Goal: Find specific page/section: Find specific page/section

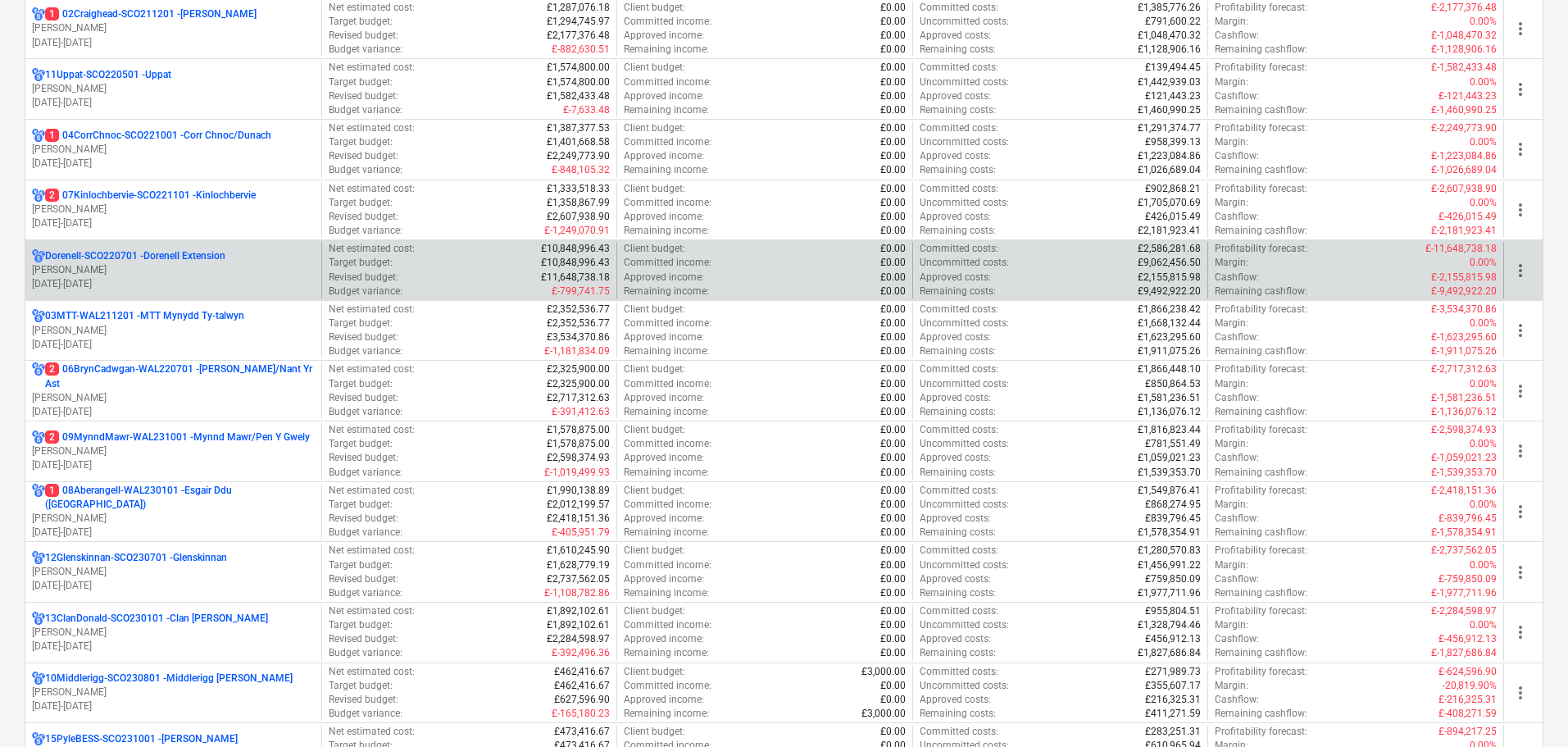
scroll to position [246, 0]
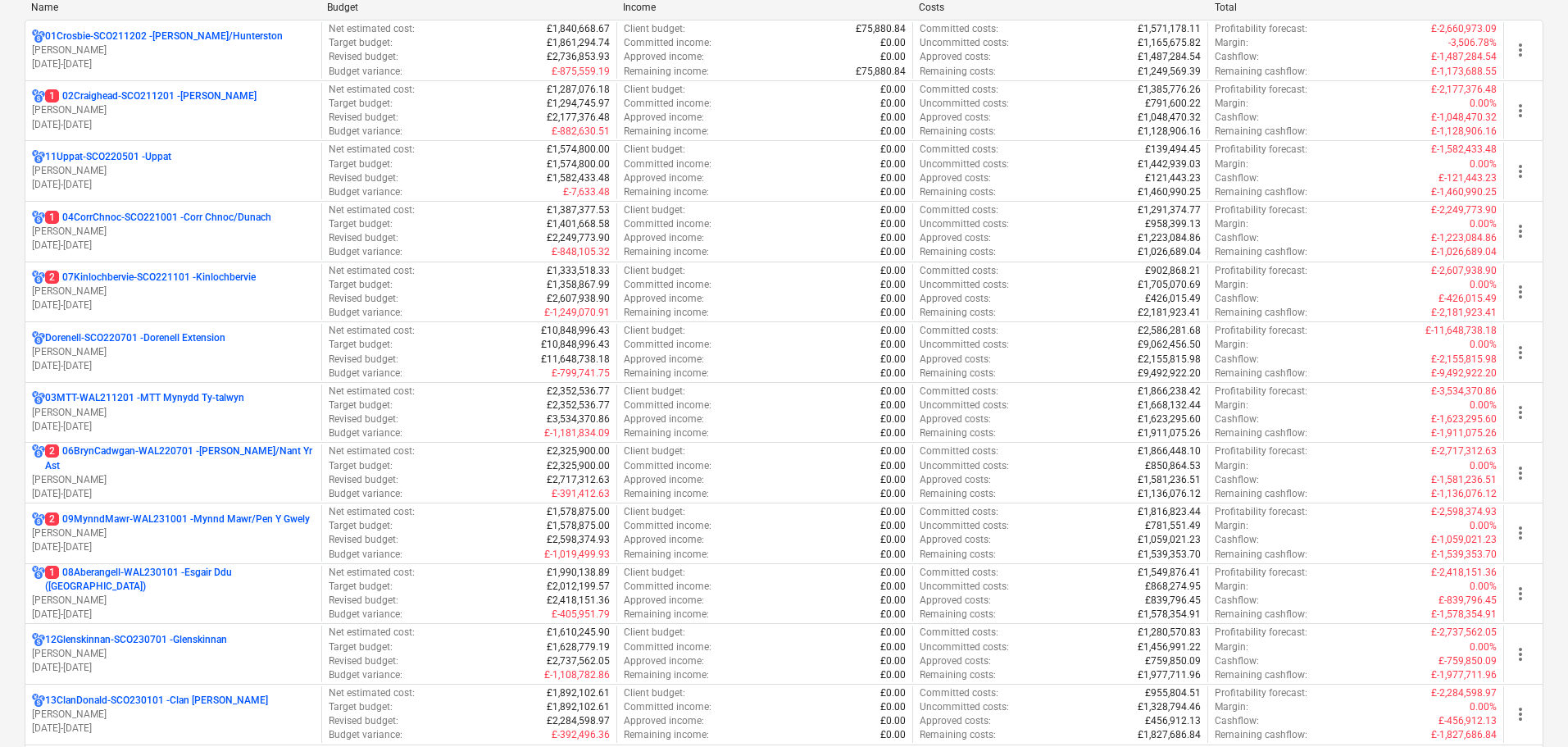
click at [151, 357] on p "[PERSON_NAME]" at bounding box center [173, 351] width 283 height 14
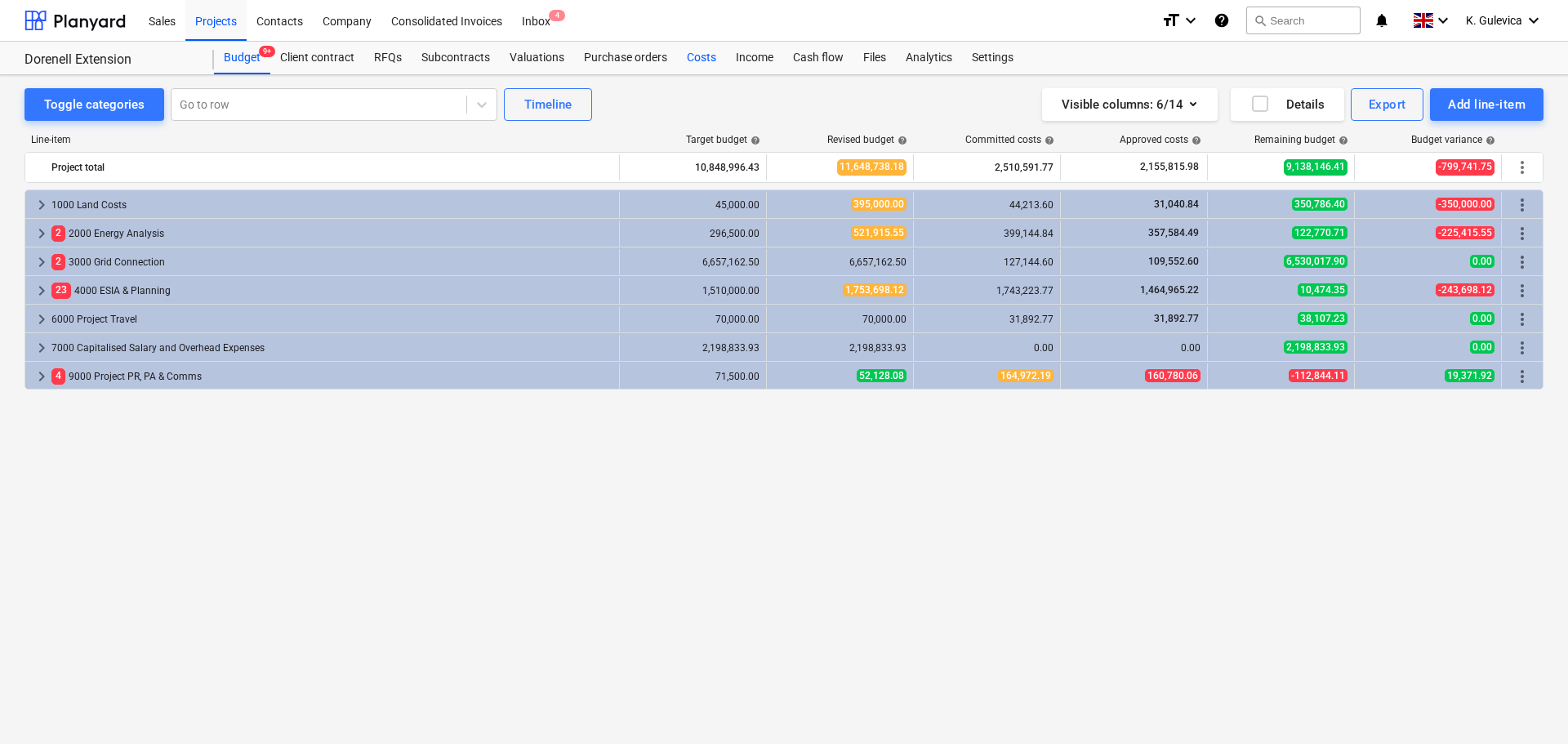
click at [694, 62] on div "Costs" at bounding box center [701, 58] width 49 height 33
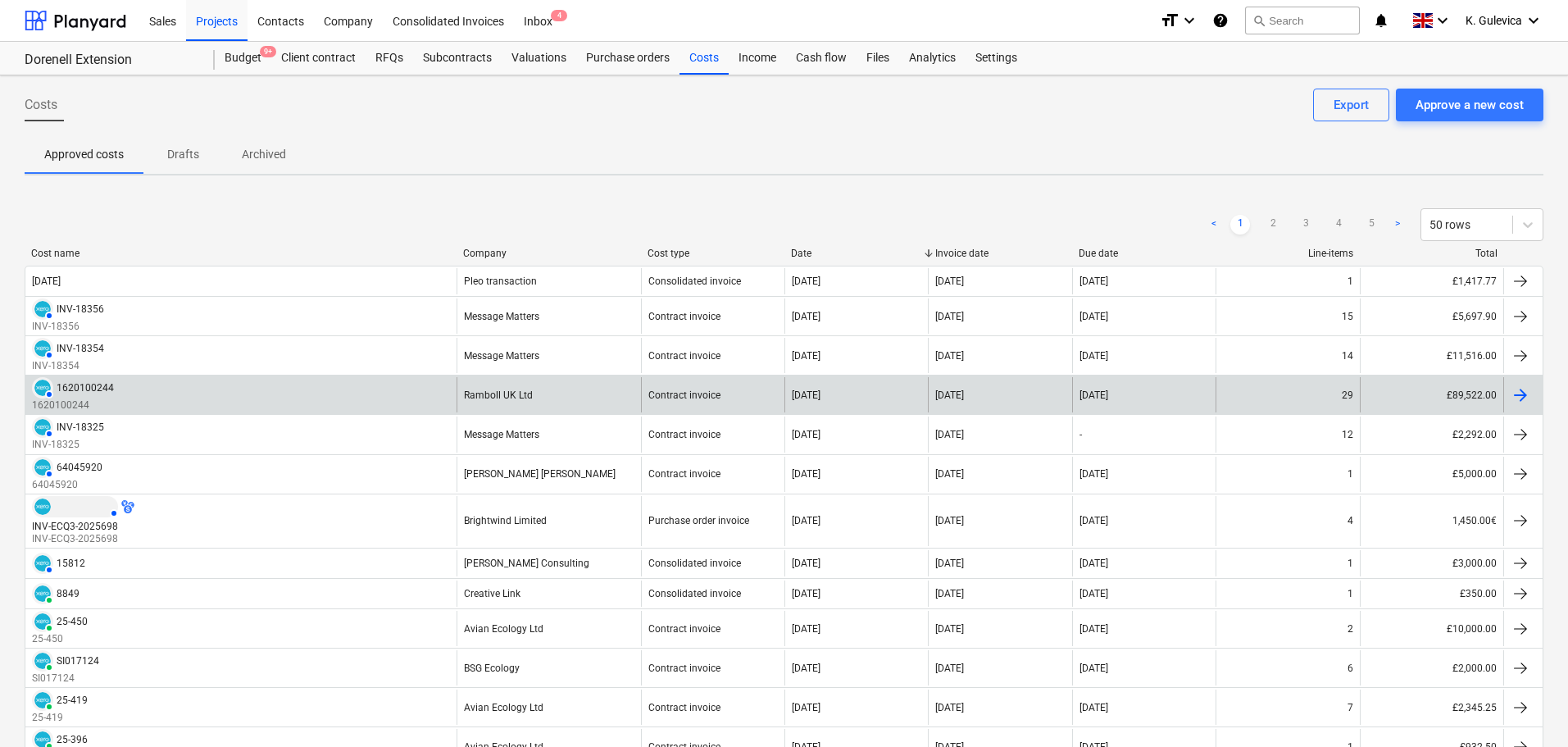
click at [80, 393] on div "1620100244" at bounding box center [84, 388] width 57 height 11
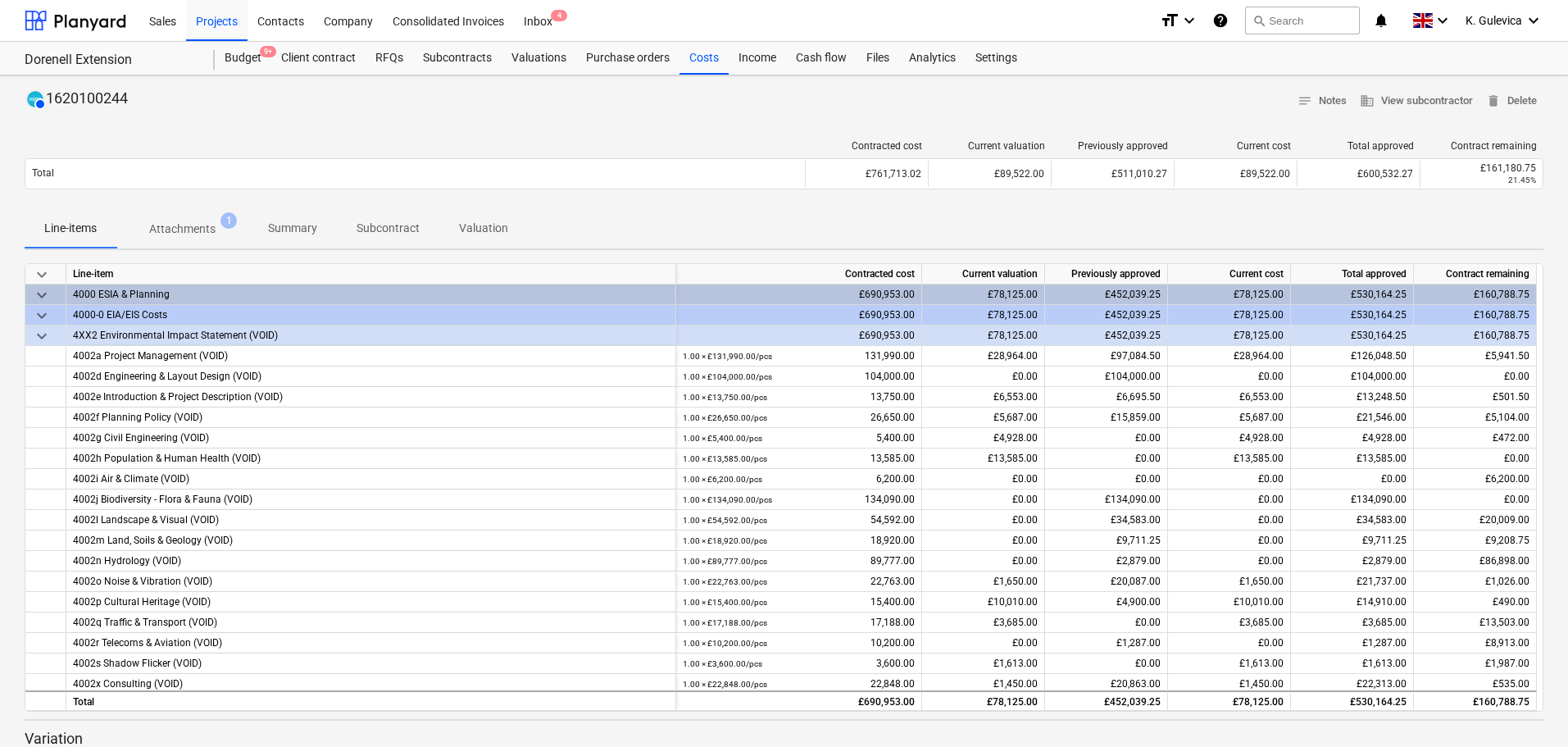
click at [294, 229] on p "Summary" at bounding box center [292, 228] width 49 height 17
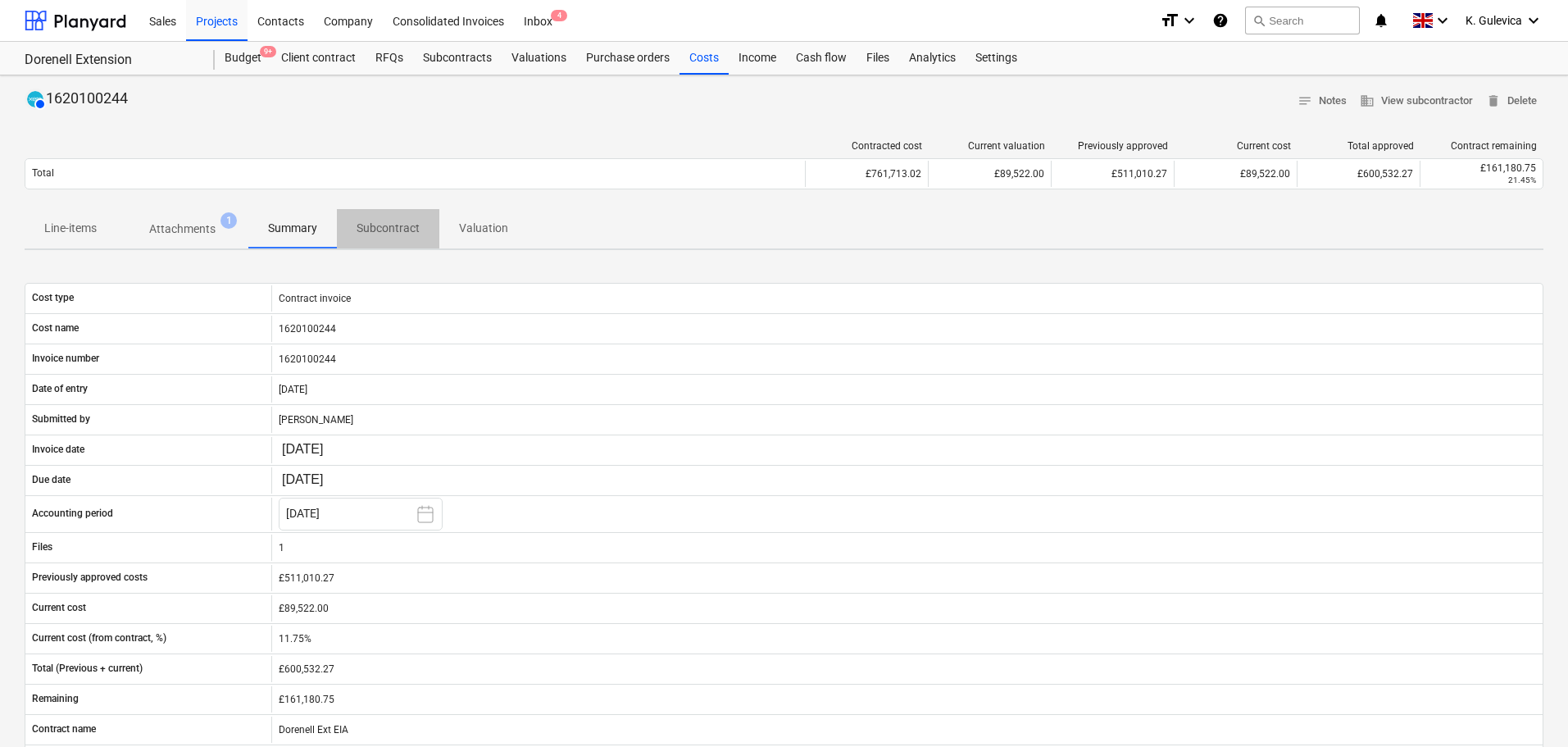
click at [399, 232] on p "Subcontract" at bounding box center [388, 228] width 63 height 17
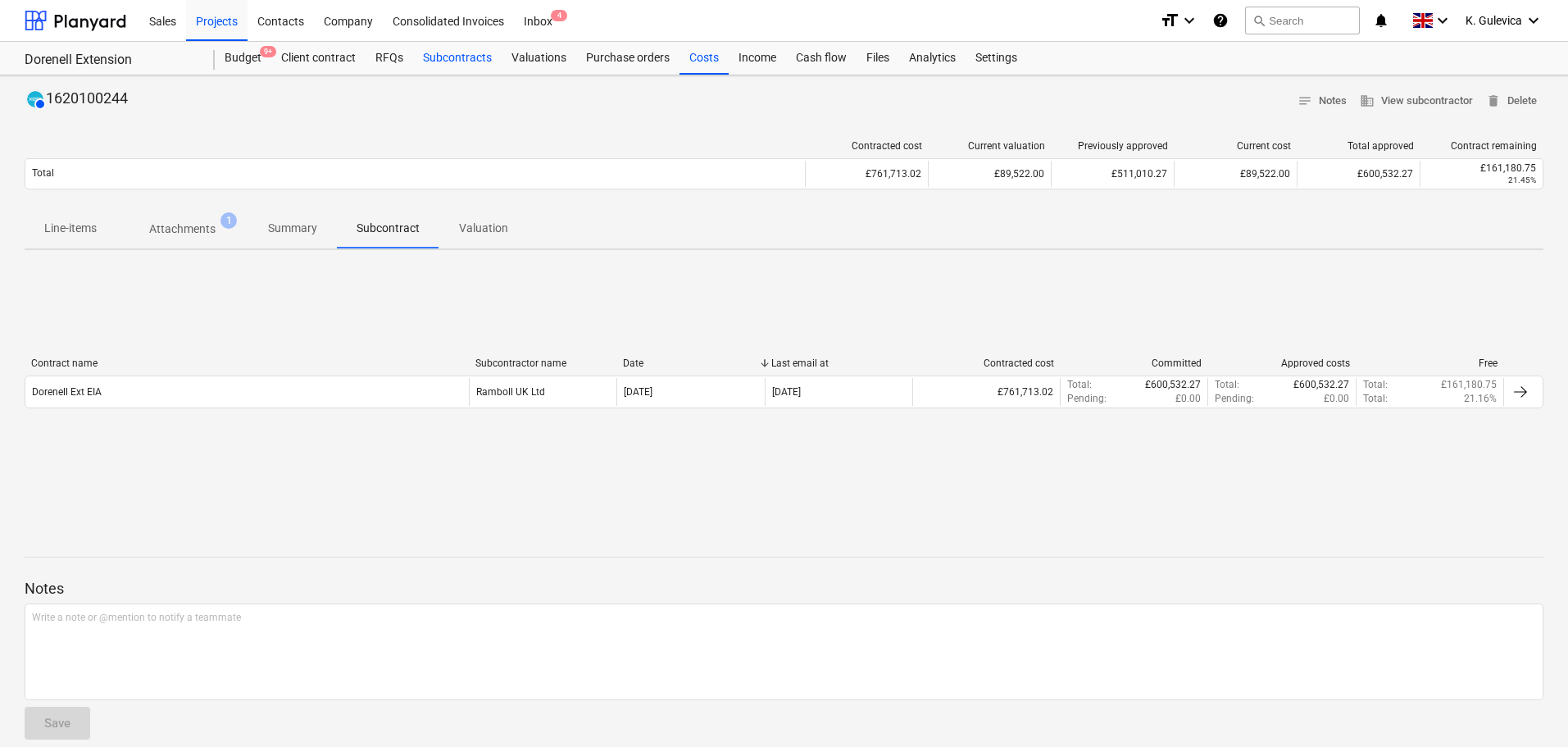
click at [453, 63] on div "Subcontracts" at bounding box center [457, 58] width 88 height 33
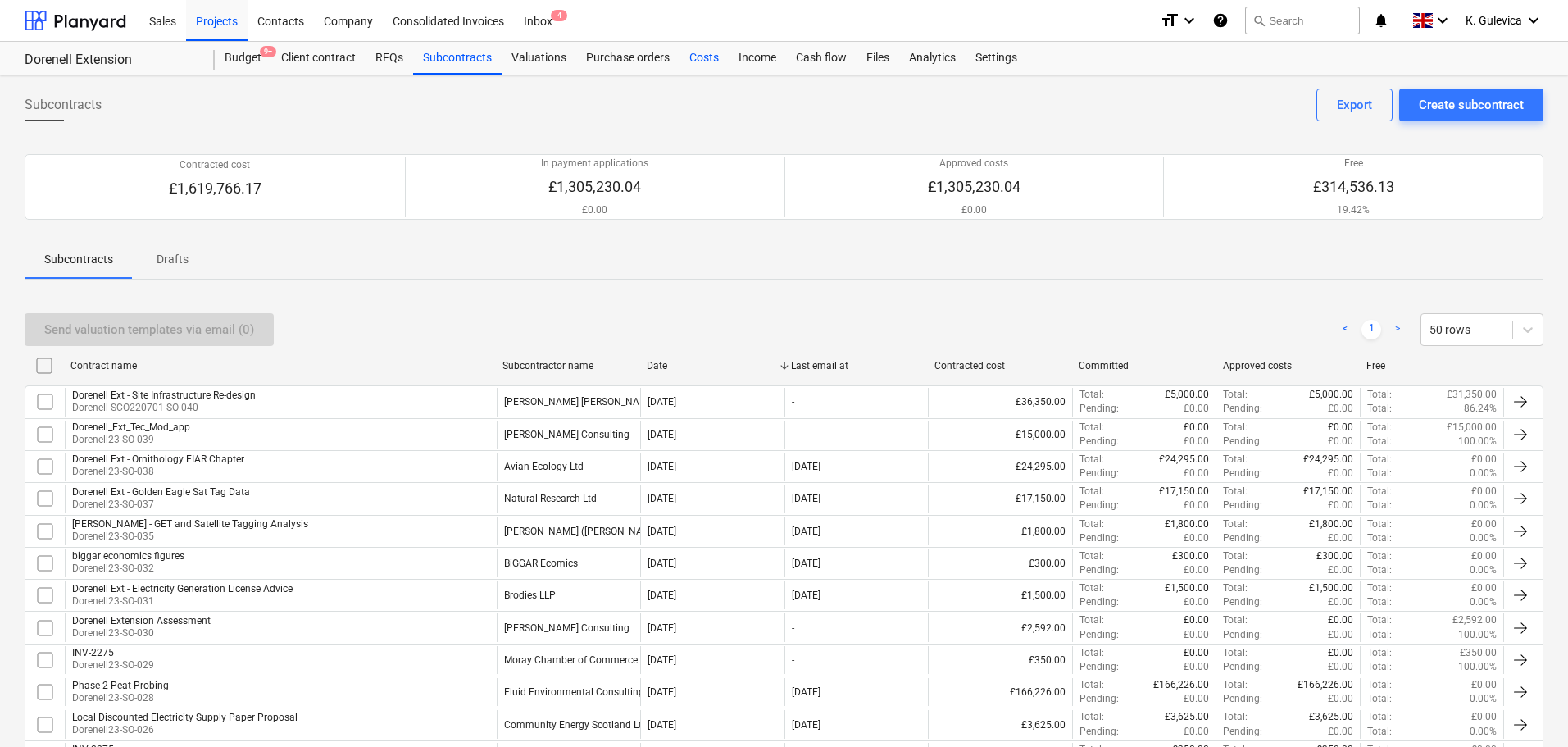
click at [698, 52] on div "Costs" at bounding box center [704, 58] width 49 height 33
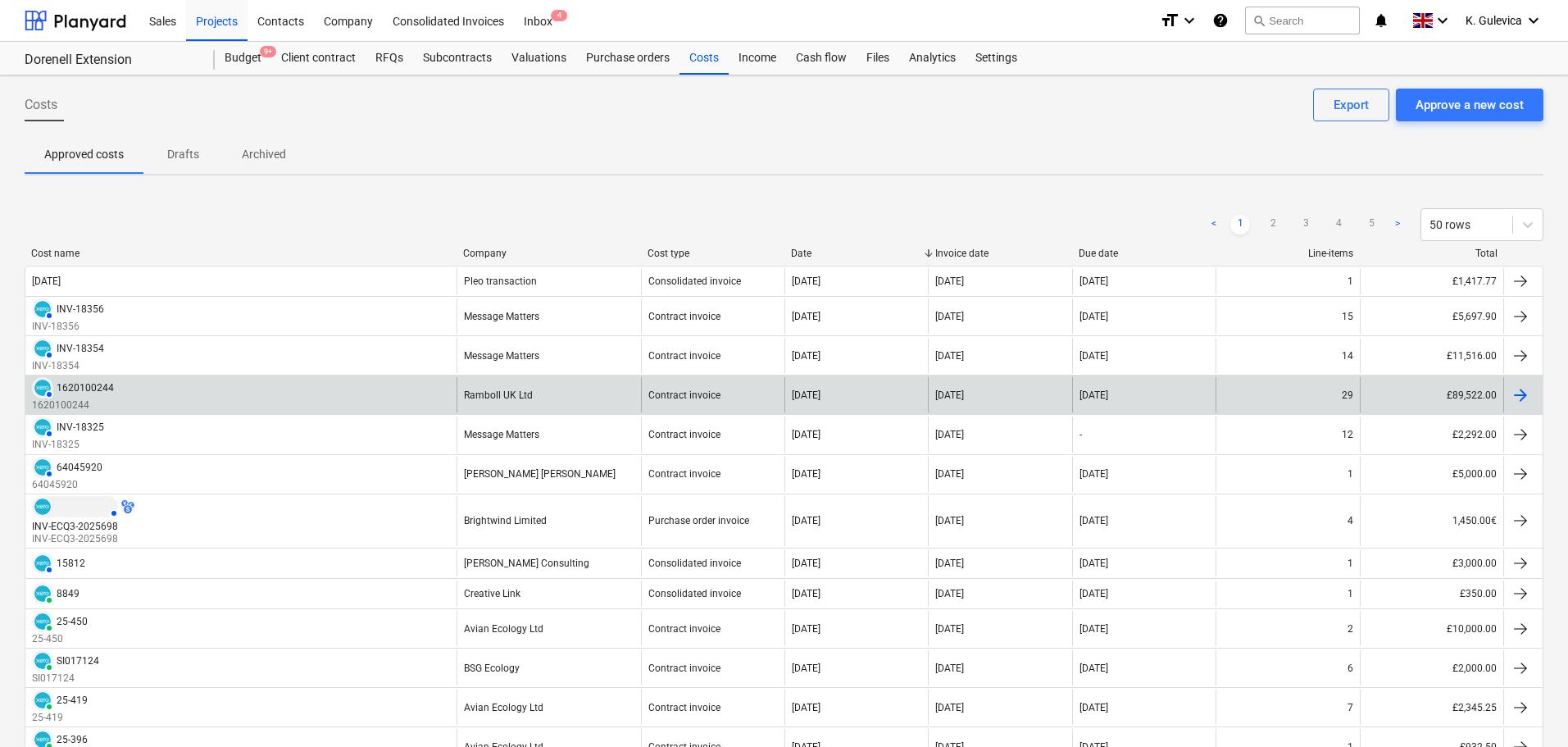
click at [344, 396] on div "AUTHORISED 1620100244 1620100244" at bounding box center [241, 395] width 431 height 36
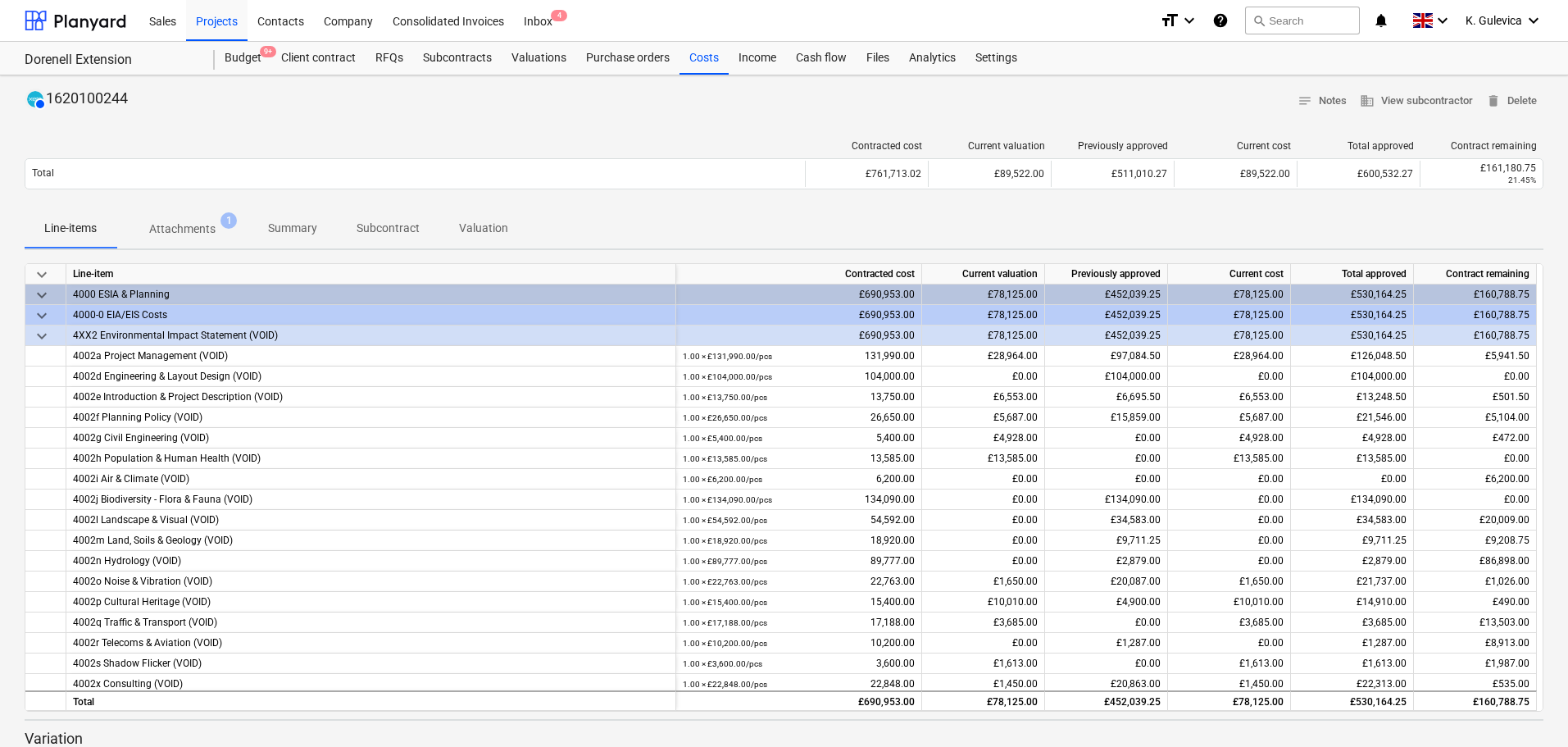
click at [370, 229] on p "Subcontract" at bounding box center [388, 228] width 63 height 17
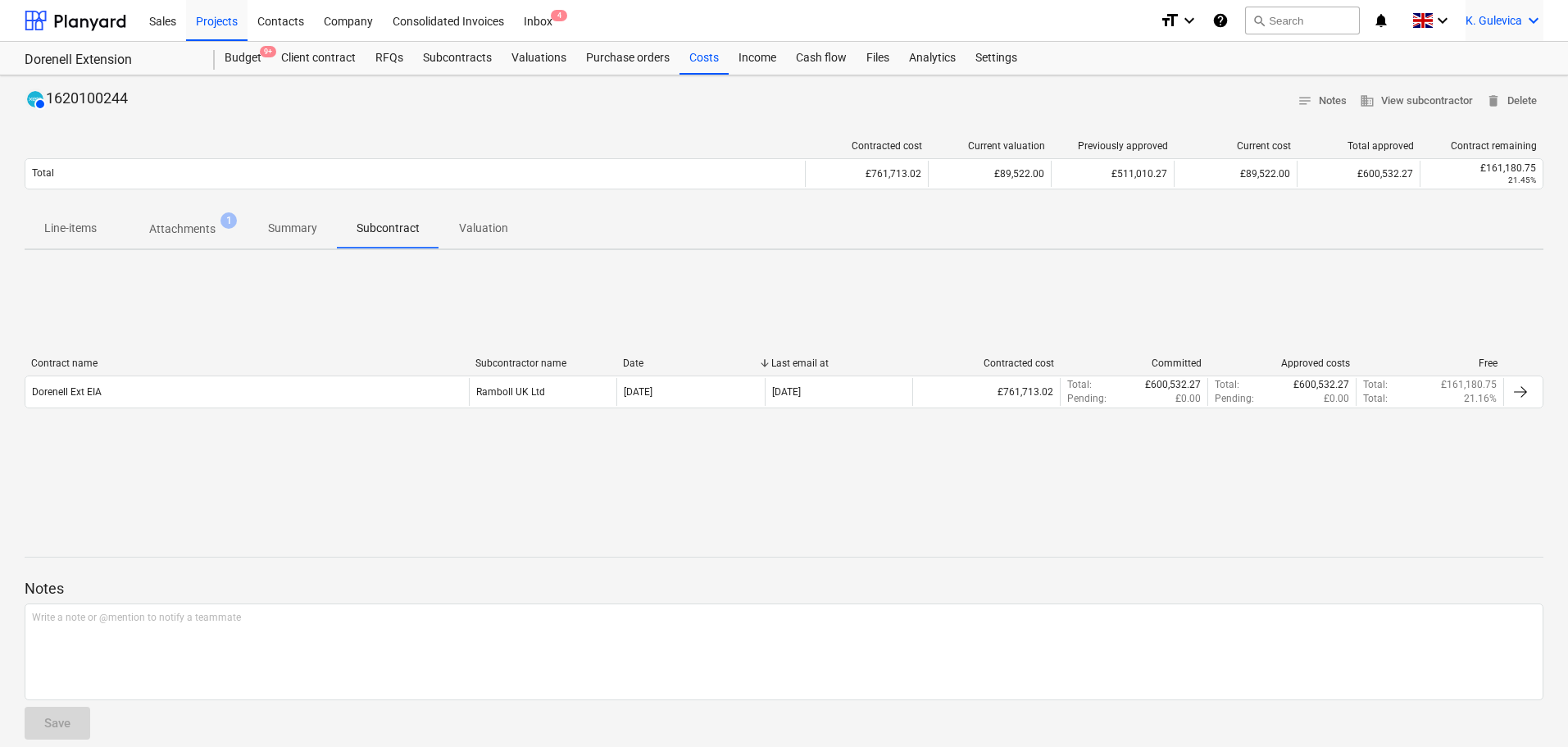
click at [1487, 16] on span "K. Gulevica" at bounding box center [1494, 21] width 56 height 13
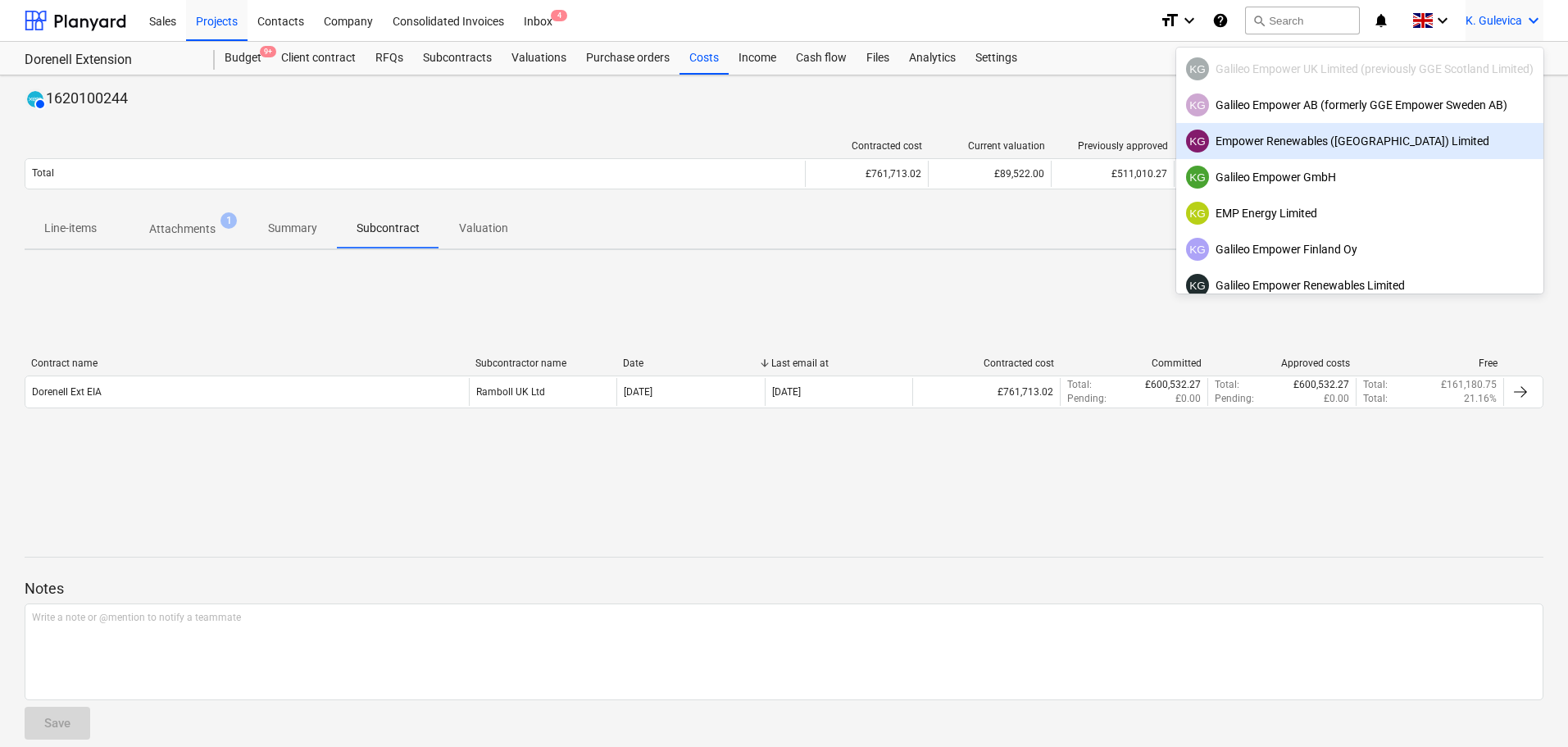
click at [1322, 143] on div "KG Empower Renewables ([GEOGRAPHIC_DATA]) Limited" at bounding box center [1360, 141] width 348 height 22
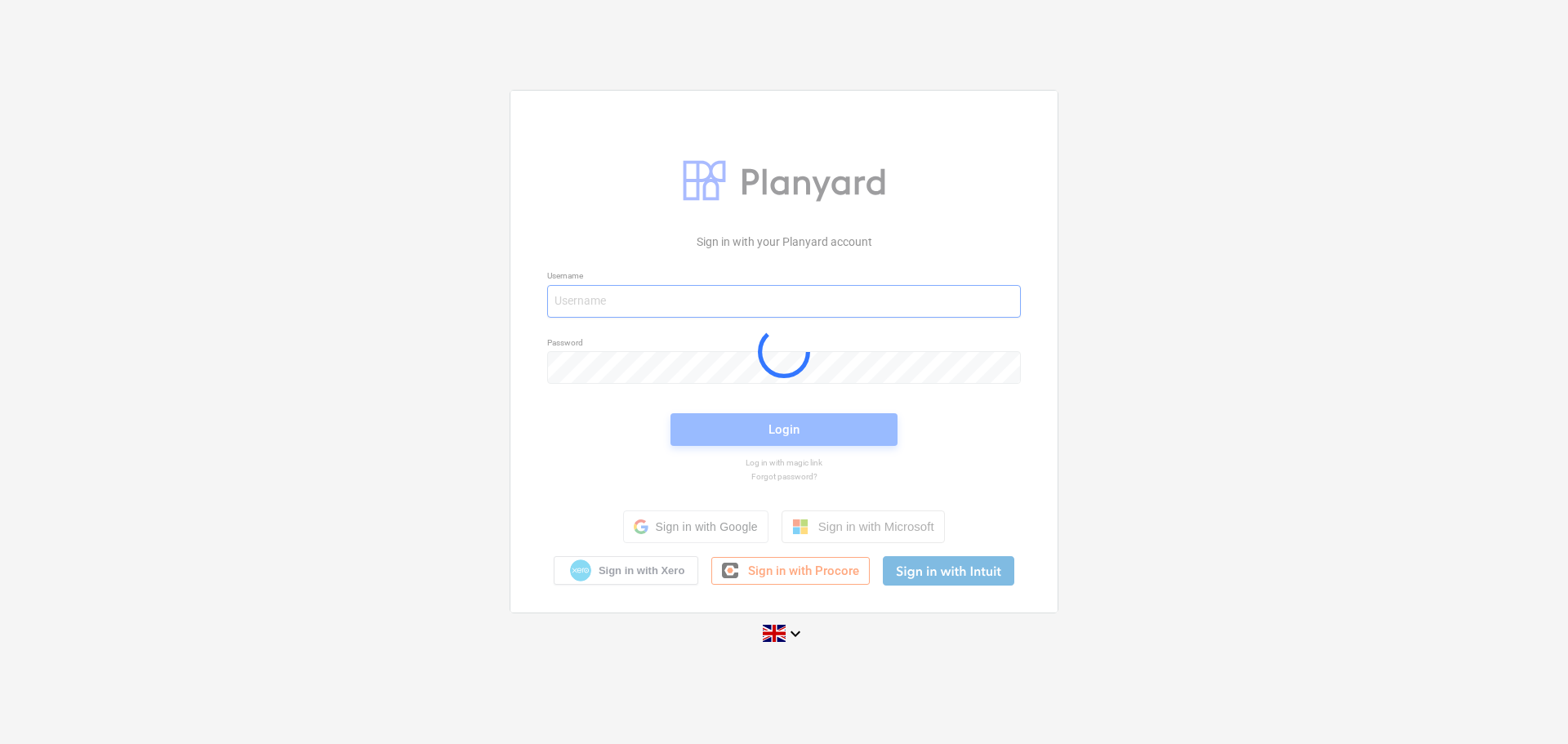
type input "[EMAIL_ADDRESS][DOMAIN_NAME]"
